Goal: Task Accomplishment & Management: Use online tool/utility

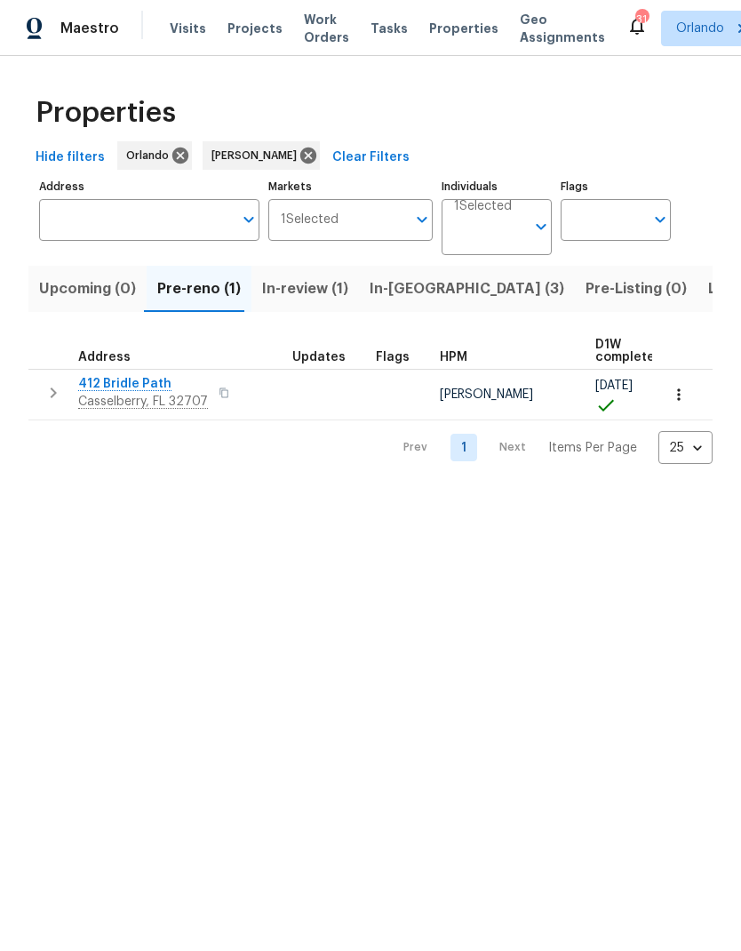
click at [419, 289] on span "In-reno (3)" at bounding box center [467, 288] width 195 height 25
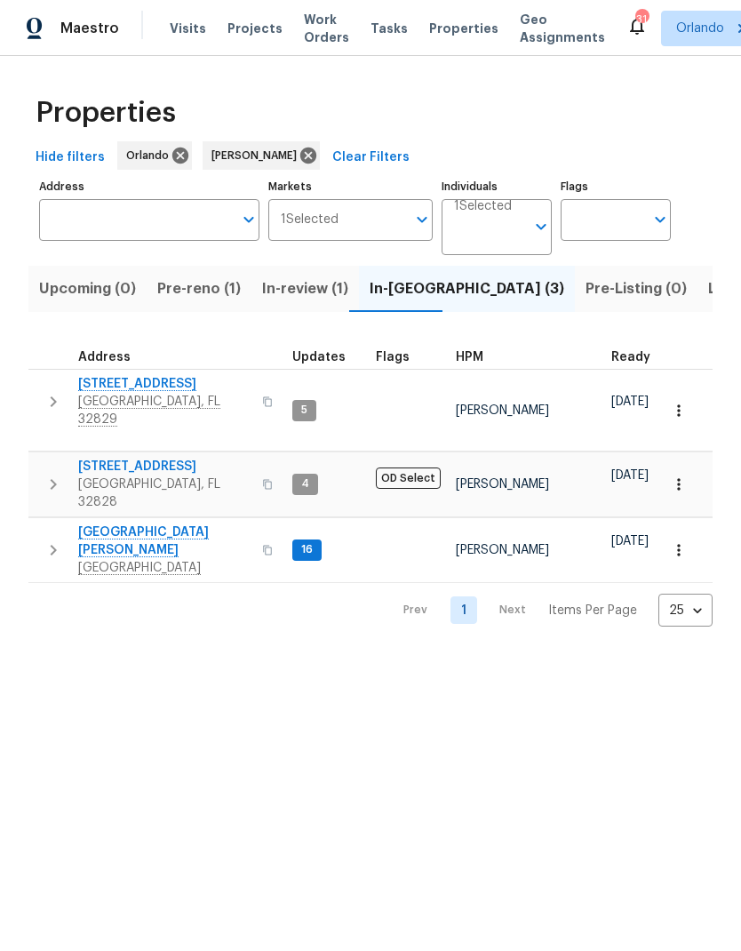
click at [682, 402] on icon "button" at bounding box center [679, 411] width 18 height 18
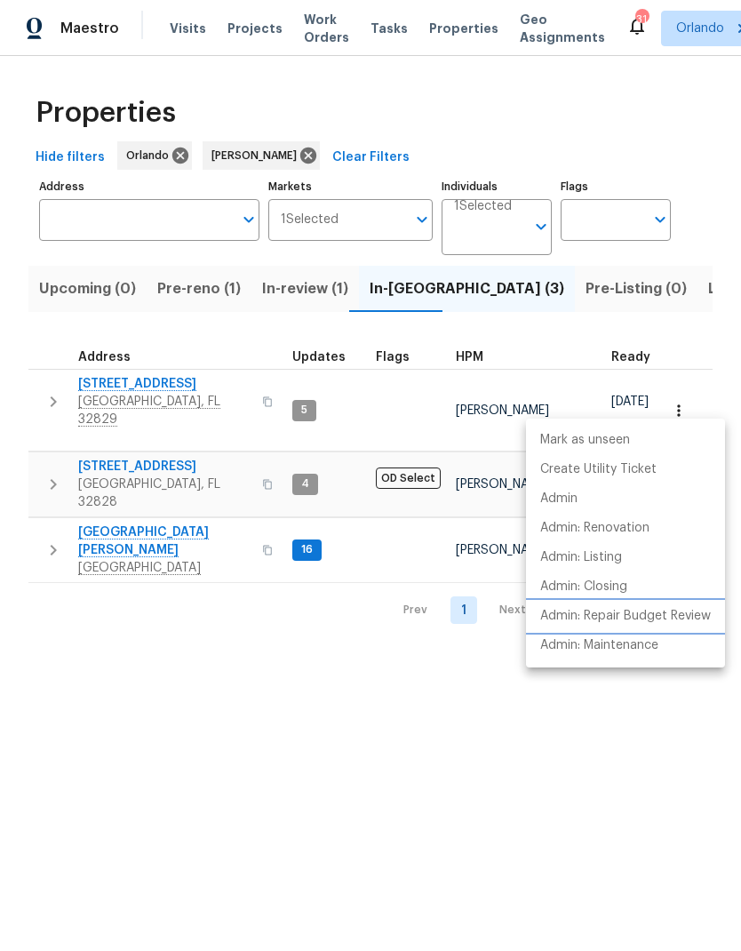
click at [683, 613] on p "Admin: Repair Budget Review" at bounding box center [625, 616] width 171 height 19
click at [332, 733] on div at bounding box center [370, 475] width 741 height 951
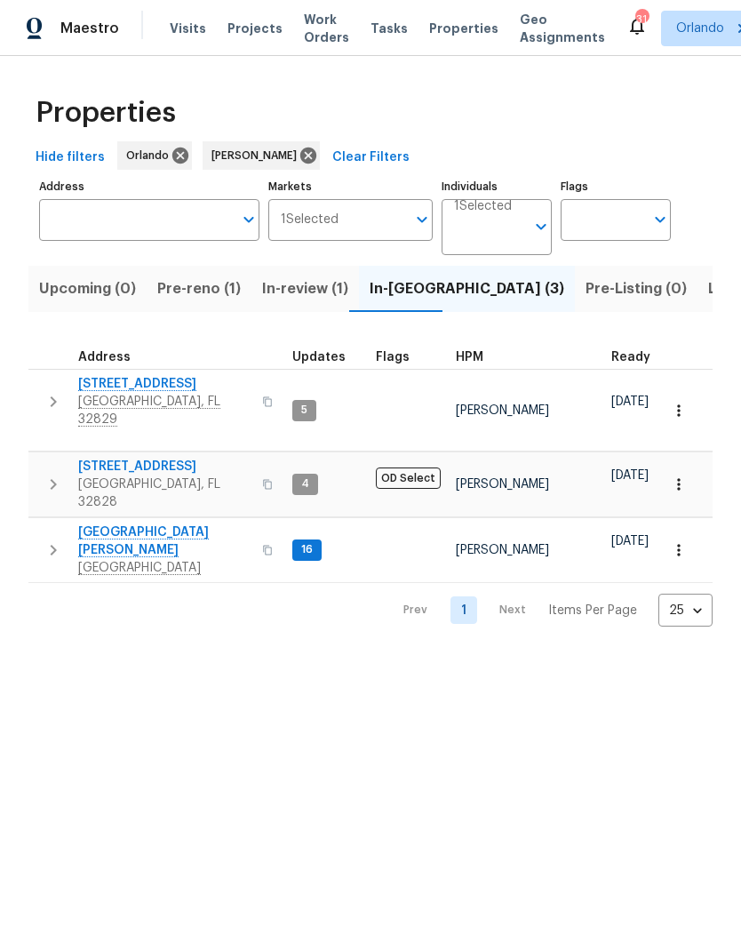
click at [210, 293] on span "Pre-reno (1)" at bounding box center [199, 288] width 84 height 25
